Goal: Navigation & Orientation: Find specific page/section

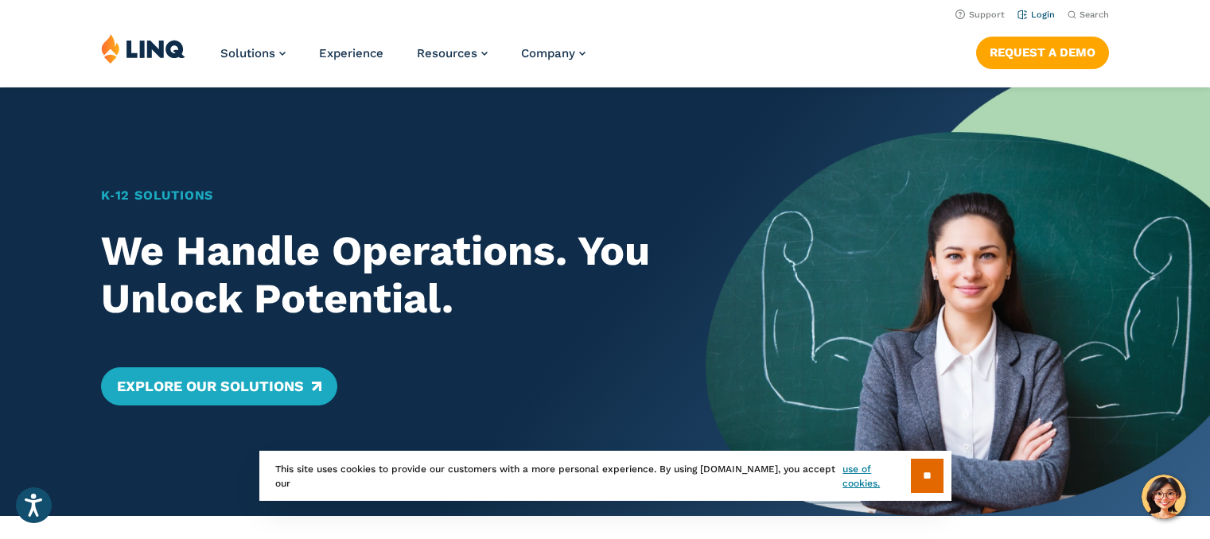
click at [1046, 14] on link "Login" at bounding box center [1036, 15] width 37 height 10
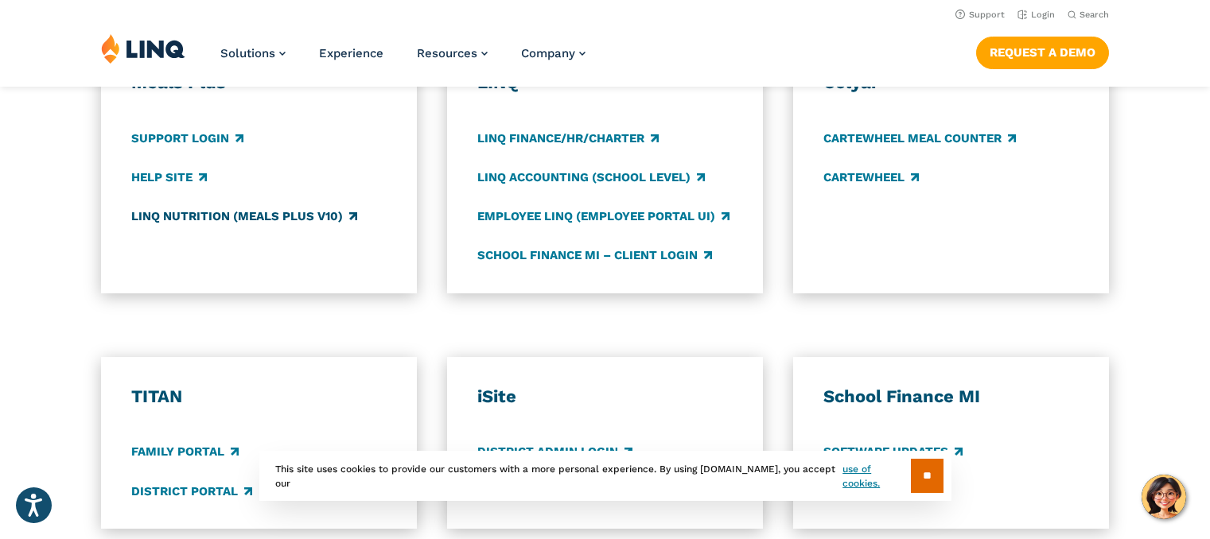
scroll to position [865, 0]
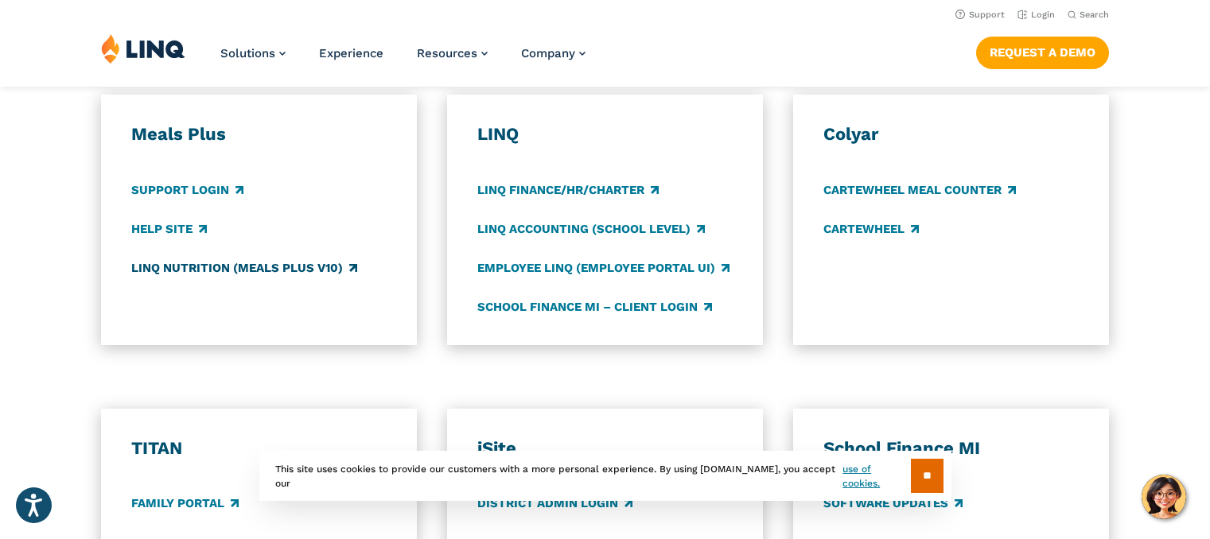
click at [194, 267] on link "LINQ Nutrition (Meals Plus v10)" at bounding box center [244, 268] width 226 height 18
